Goal: Information Seeking & Learning: Learn about a topic

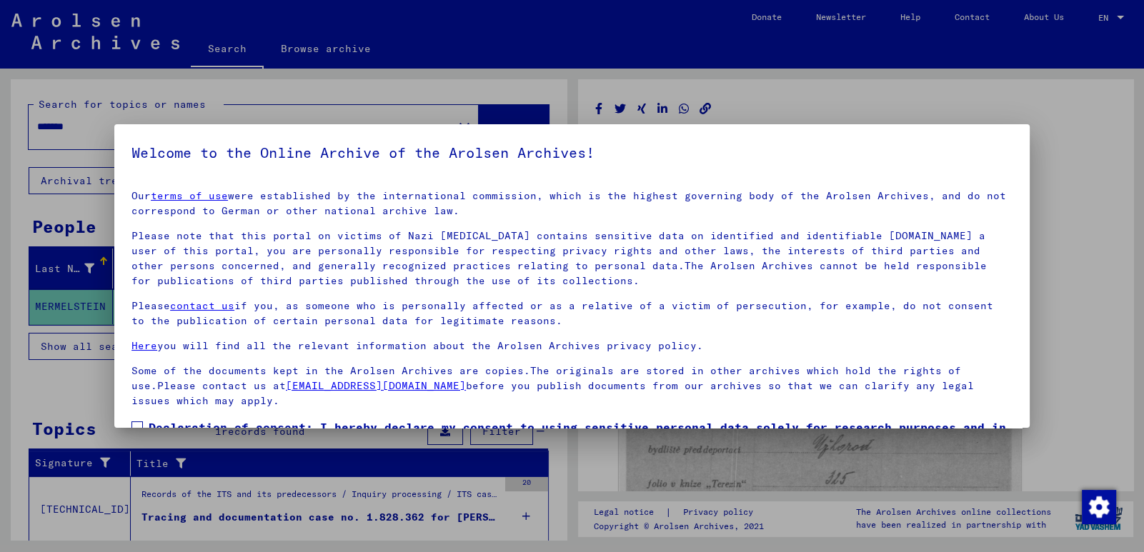
scroll to position [93, 0]
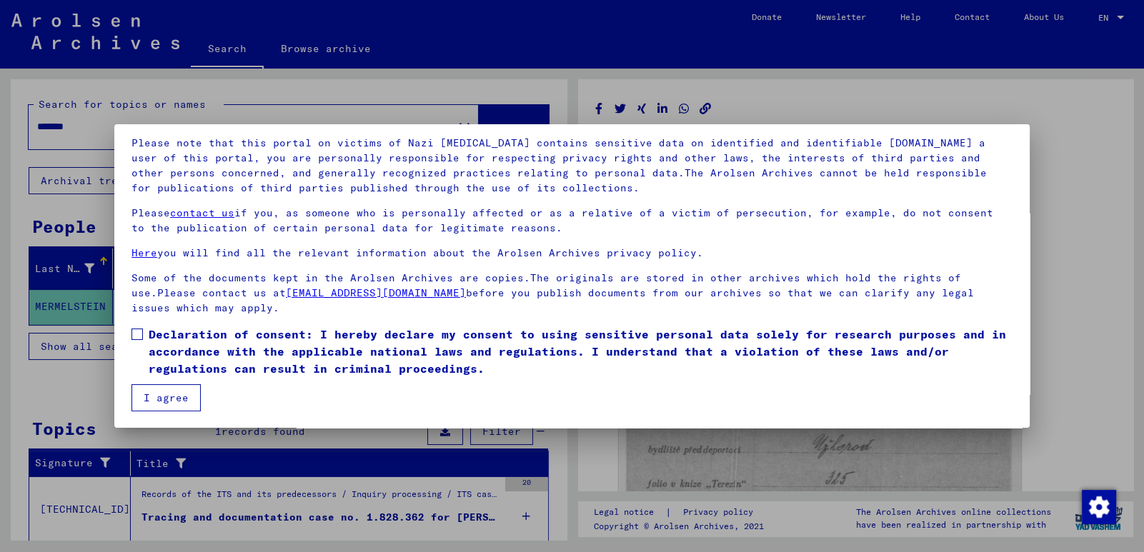
click at [160, 395] on button "I agree" at bounding box center [165, 397] width 69 height 27
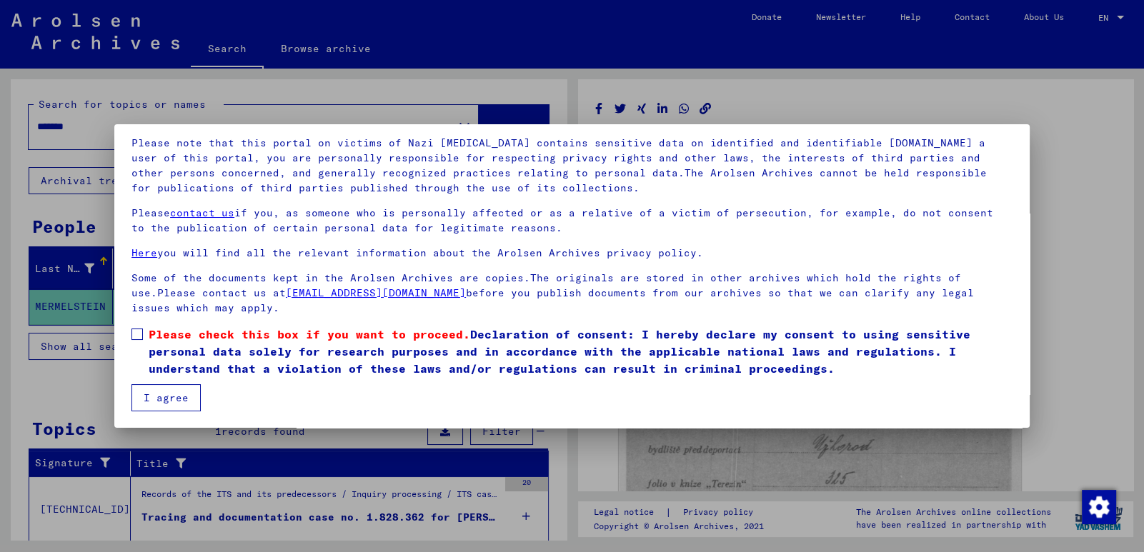
click at [162, 394] on button "I agree" at bounding box center [165, 397] width 69 height 27
click at [181, 395] on button "I agree" at bounding box center [165, 397] width 69 height 27
click at [141, 332] on span at bounding box center [136, 334] width 11 height 11
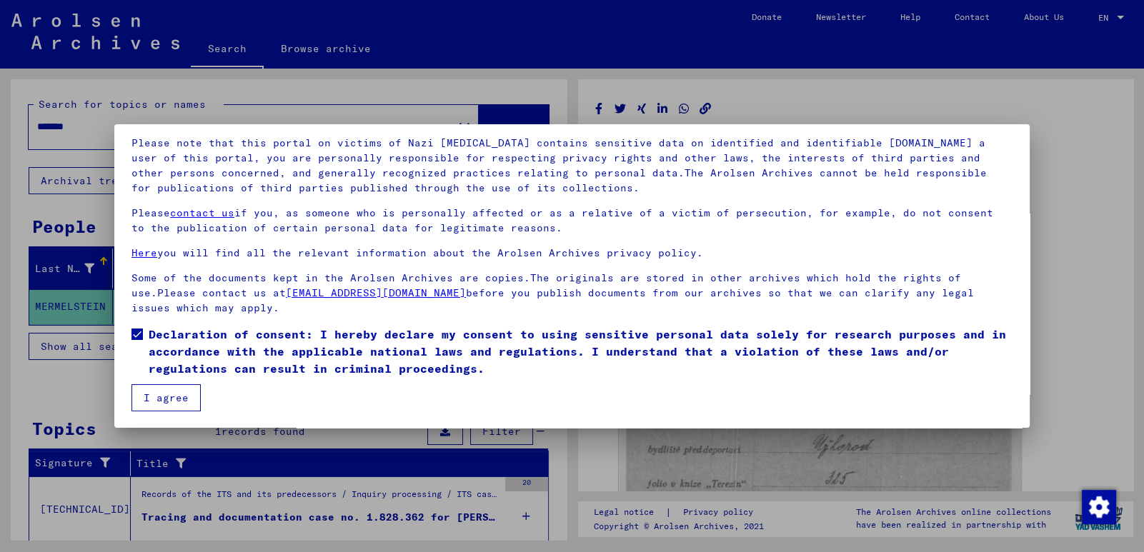
click at [171, 403] on button "I agree" at bounding box center [165, 397] width 69 height 27
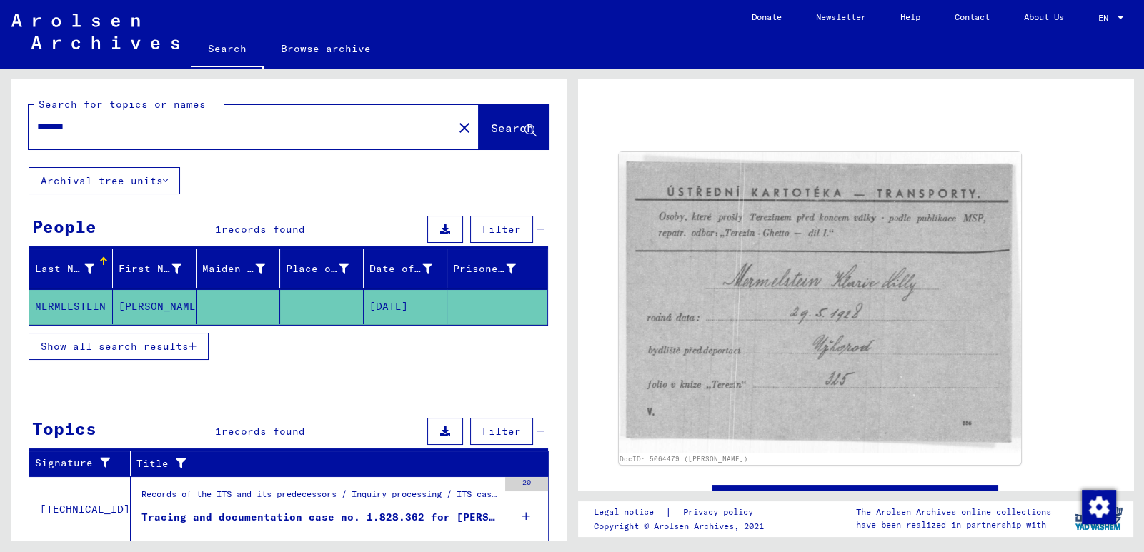
scroll to position [104, 0]
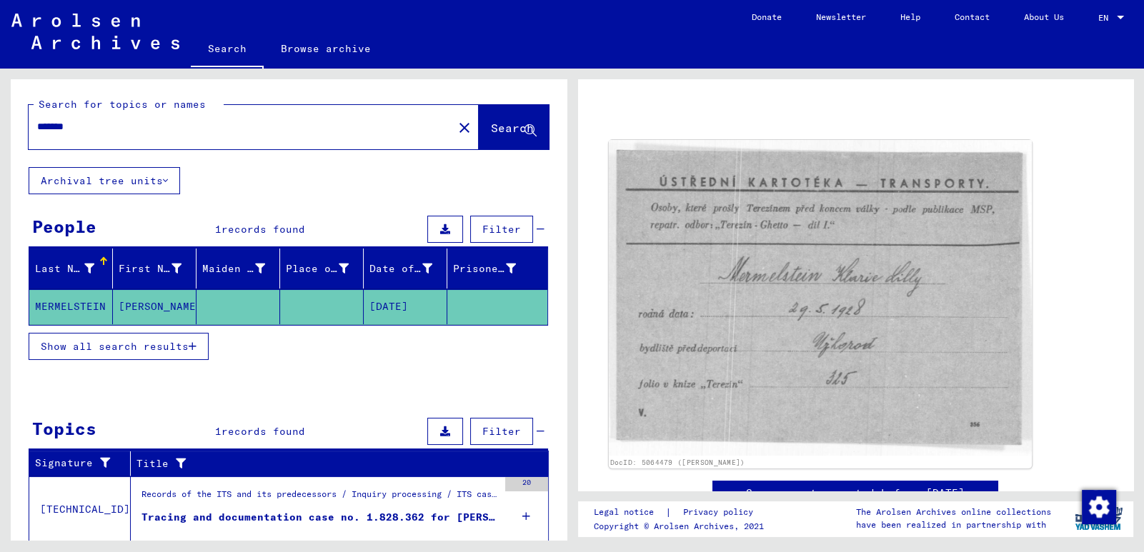
click at [821, 342] on img at bounding box center [819, 298] width 423 height 316
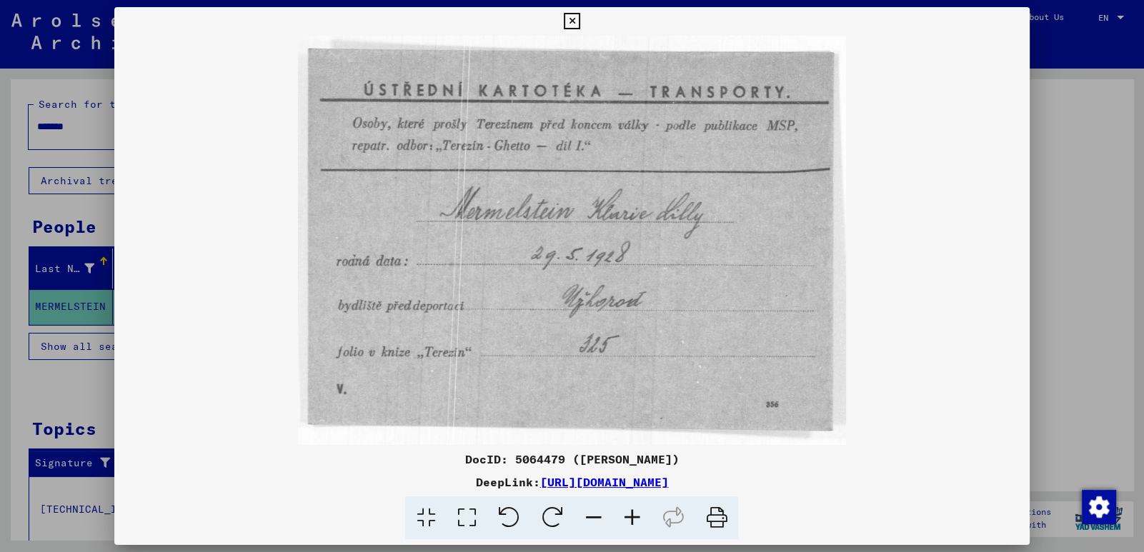
click at [1002, 121] on img at bounding box center [571, 240] width 915 height 409
click at [1022, 140] on img at bounding box center [571, 240] width 915 height 409
click at [61, 44] on div at bounding box center [572, 276] width 1144 height 552
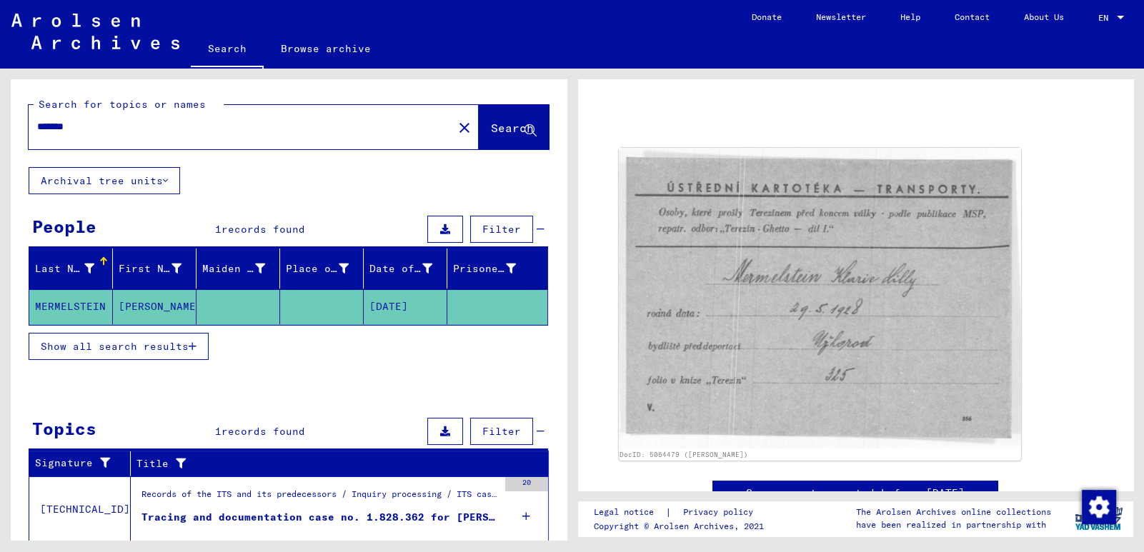
drag, startPoint x: 1142, startPoint y: 394, endPoint x: 1134, endPoint y: 257, distance: 136.7
click at [1134, 257] on div "DocID: 5064479 ([PERSON_NAME]) See comments created before [DATE] Legal notice …" at bounding box center [857, 304] width 571 height 471
